Goal: Check status: Check status

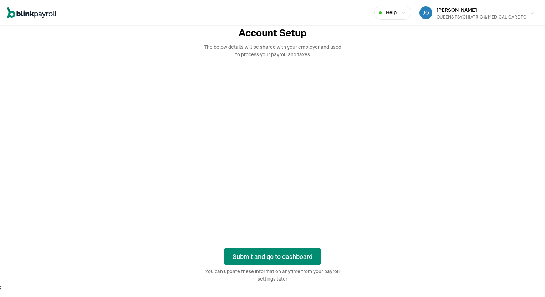
select select "2025"
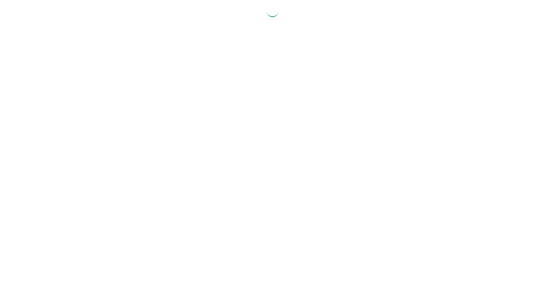
select select "2025"
